Goal: Task Accomplishment & Management: Manage account settings

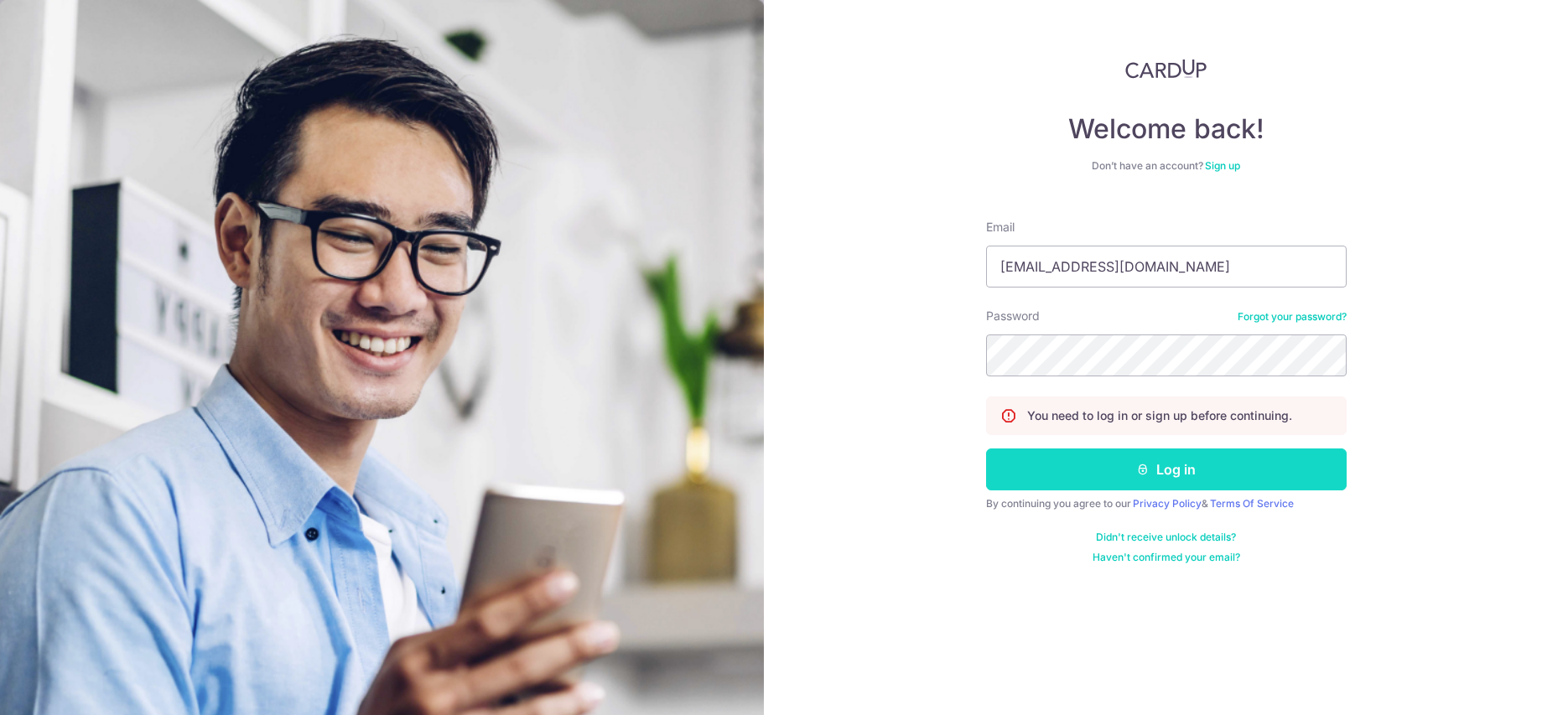
click at [1147, 463] on button "Log in" at bounding box center [1166, 469] width 360 height 42
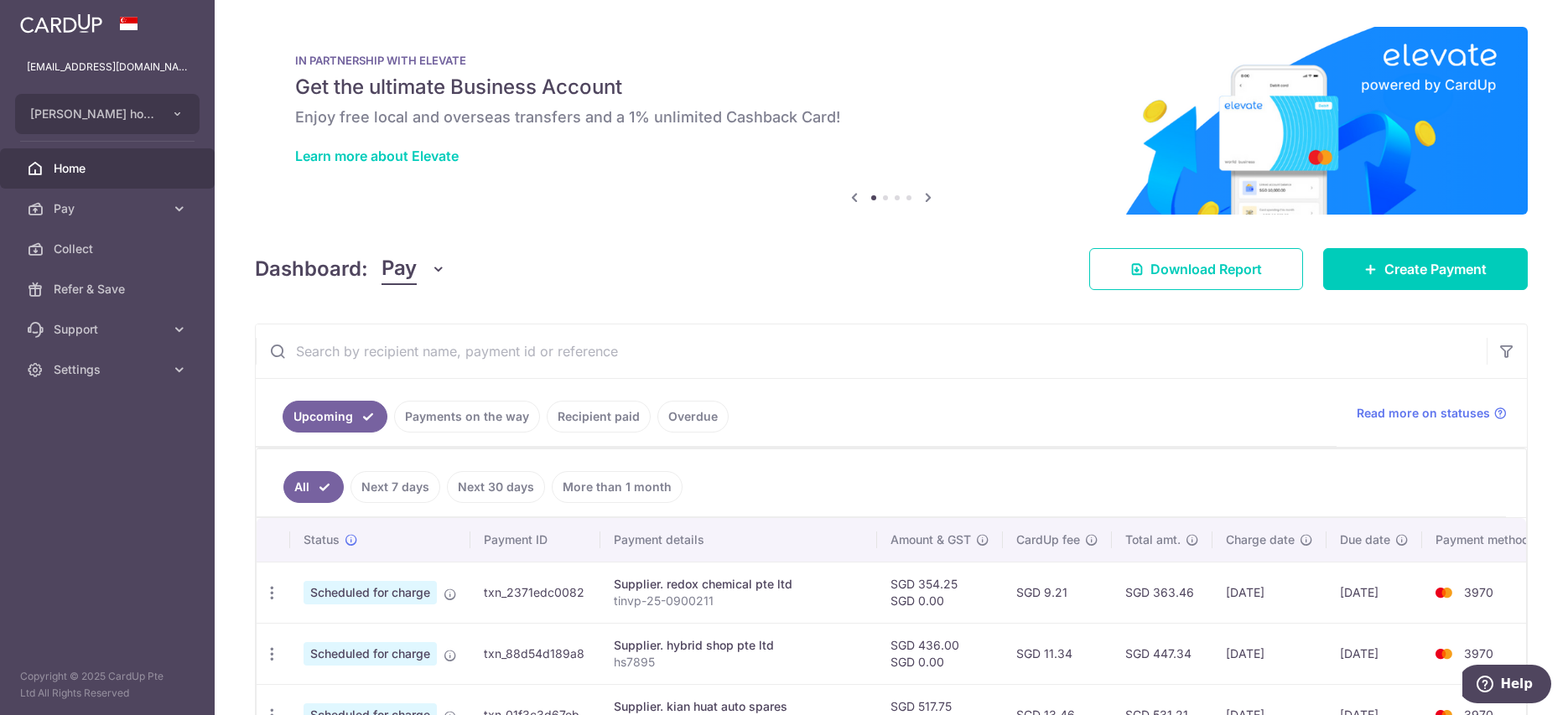
click at [752, 362] on input "text" at bounding box center [871, 351] width 1231 height 54
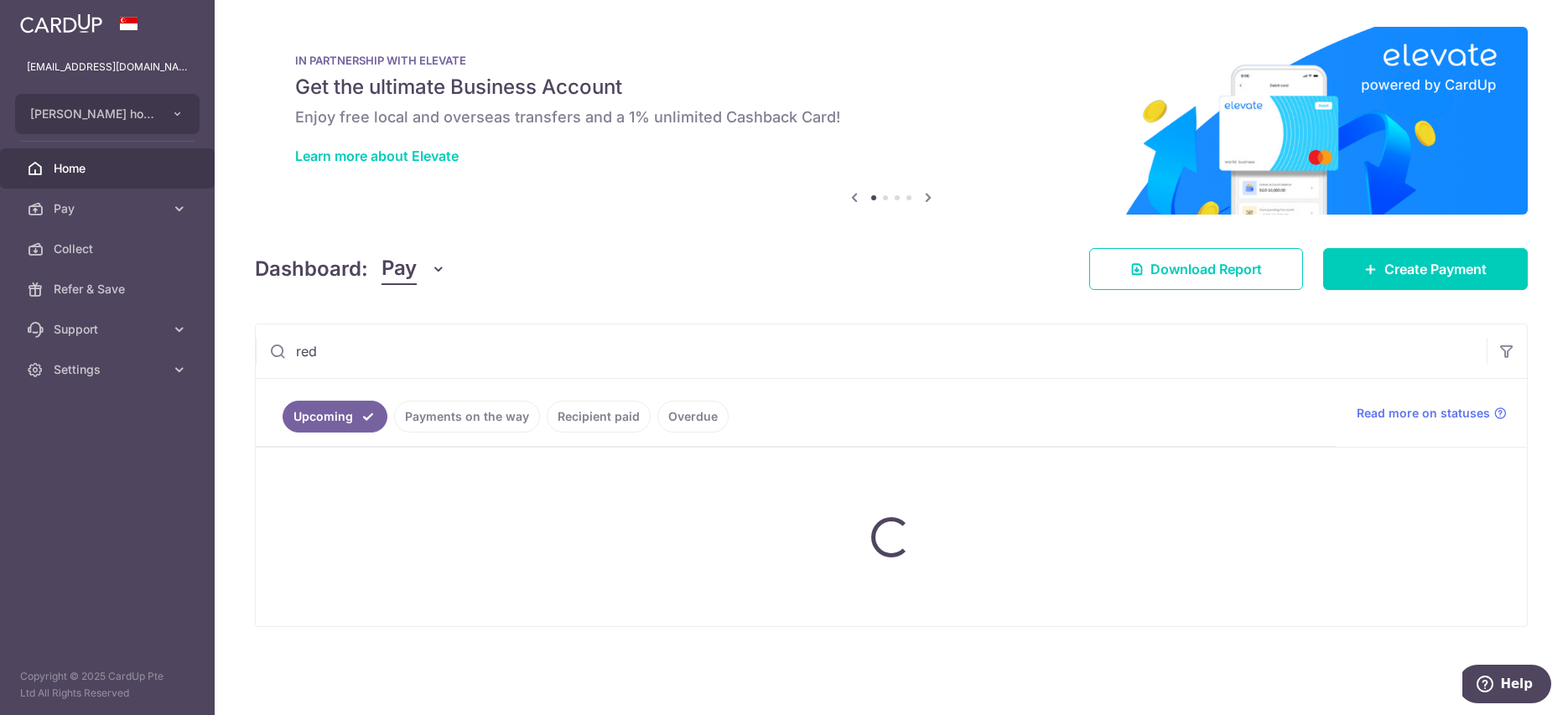
type input "red"
